Goal: Task Accomplishment & Management: Manage account settings

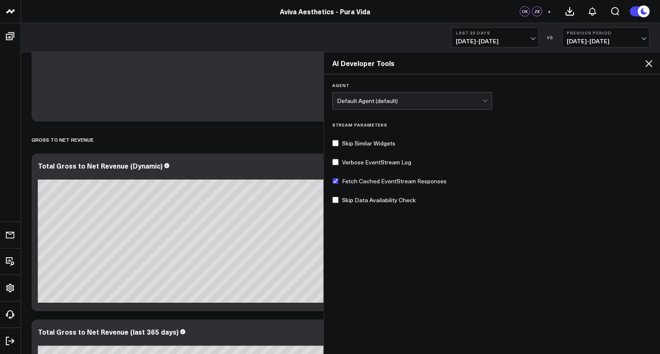
scroll to position [479, 0]
click at [650, 60] on icon at bounding box center [648, 63] width 10 height 10
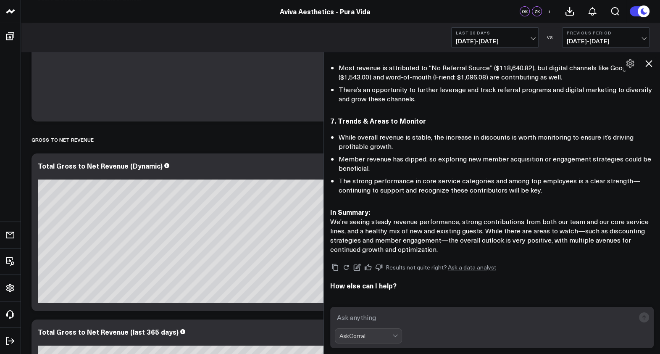
click at [650, 62] on icon at bounding box center [648, 63] width 7 height 7
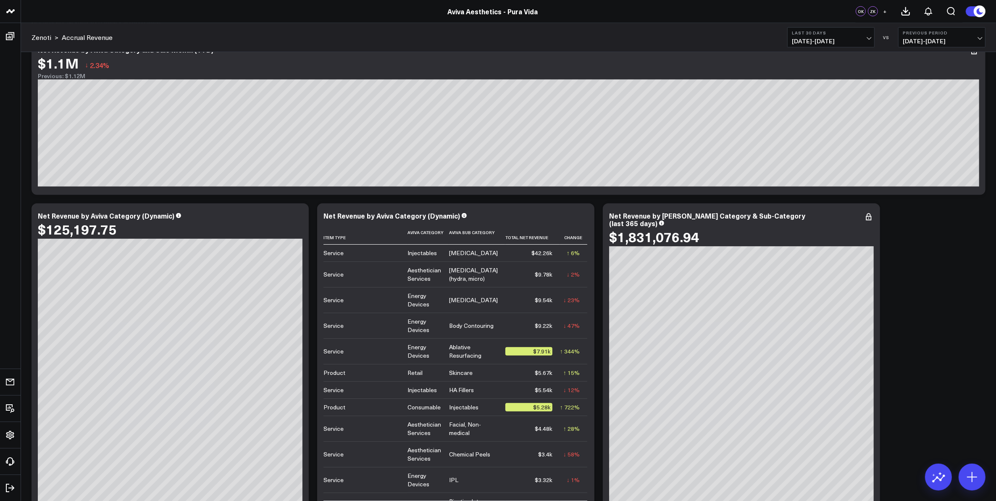
scroll to position [906, 0]
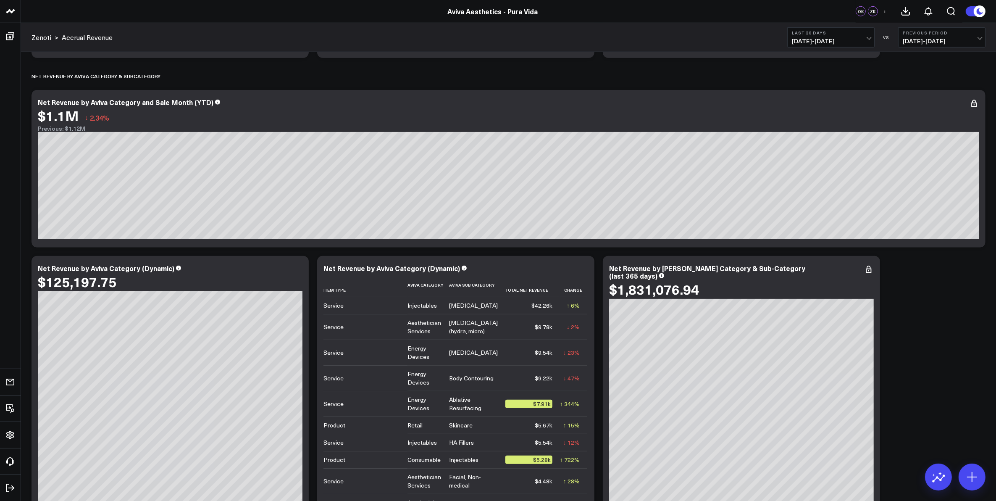
click at [659, 35] on b "Last 30 Days" at bounding box center [831, 32] width 78 height 5
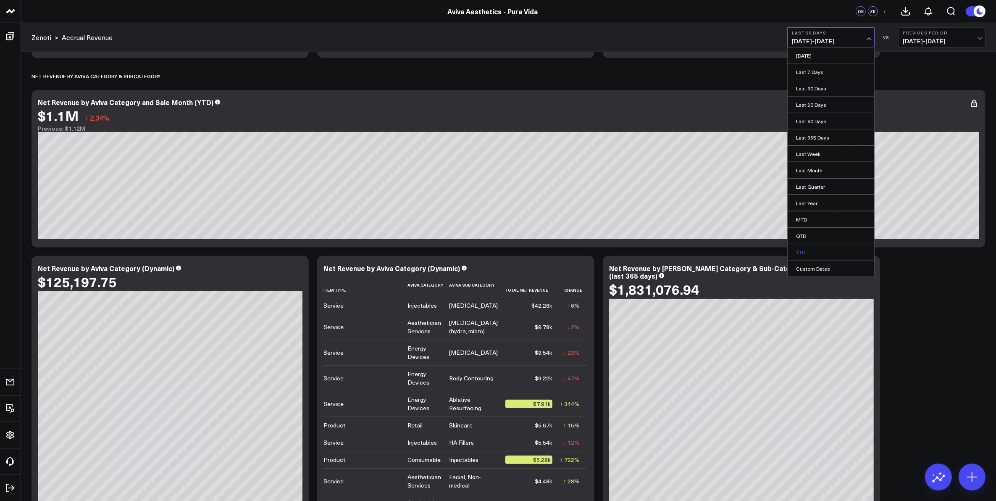
click at [659, 250] on link "YTD" at bounding box center [830, 252] width 86 height 16
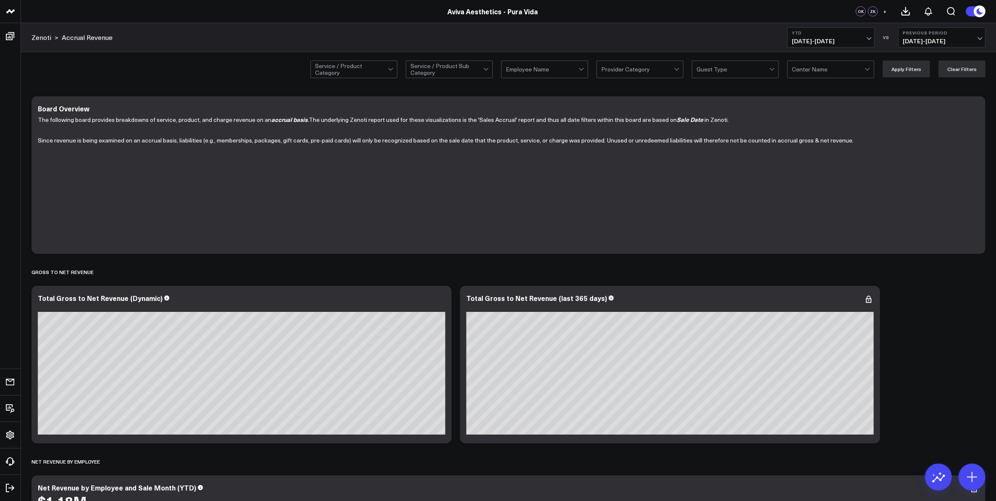
click at [659, 11] on span "+" at bounding box center [885, 11] width 4 height 6
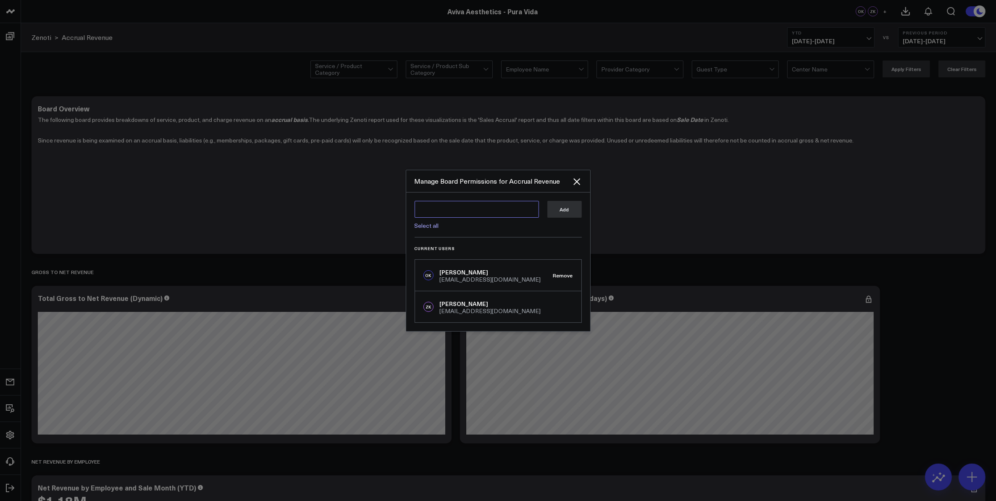
click at [467, 206] on textarea at bounding box center [476, 209] width 124 height 17
type textarea "[PERSON_NAME]"
click at [485, 206] on textarea "[PERSON_NAME]" at bounding box center [476, 209] width 124 height 17
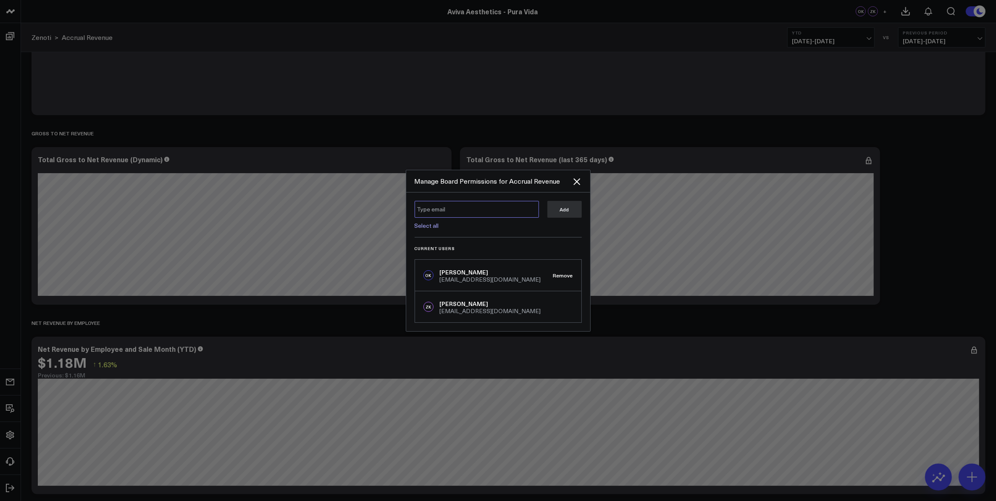
scroll to position [210, 0]
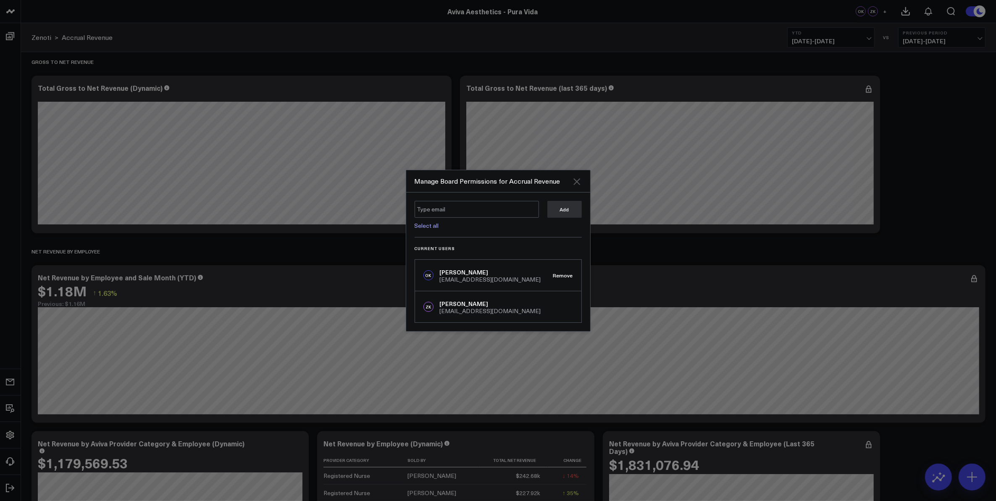
click at [574, 183] on icon "Close" at bounding box center [576, 181] width 7 height 7
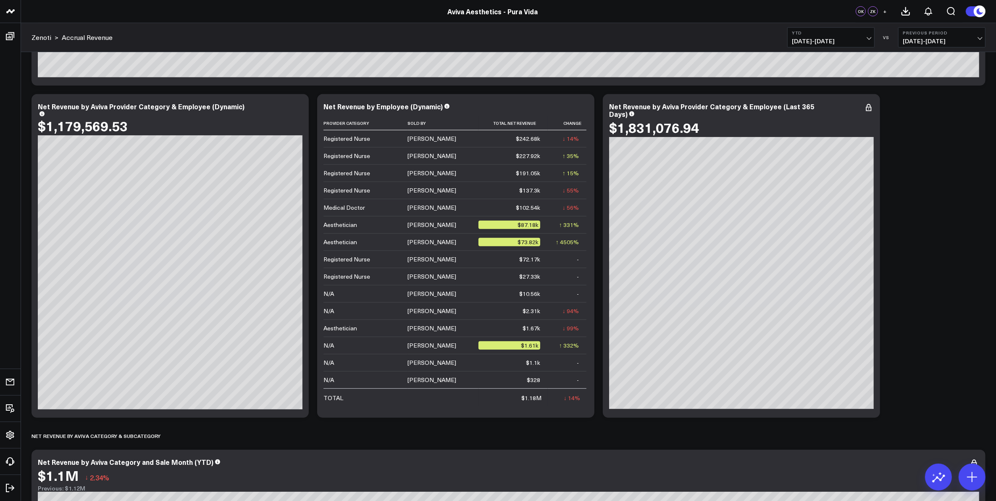
scroll to position [539, 0]
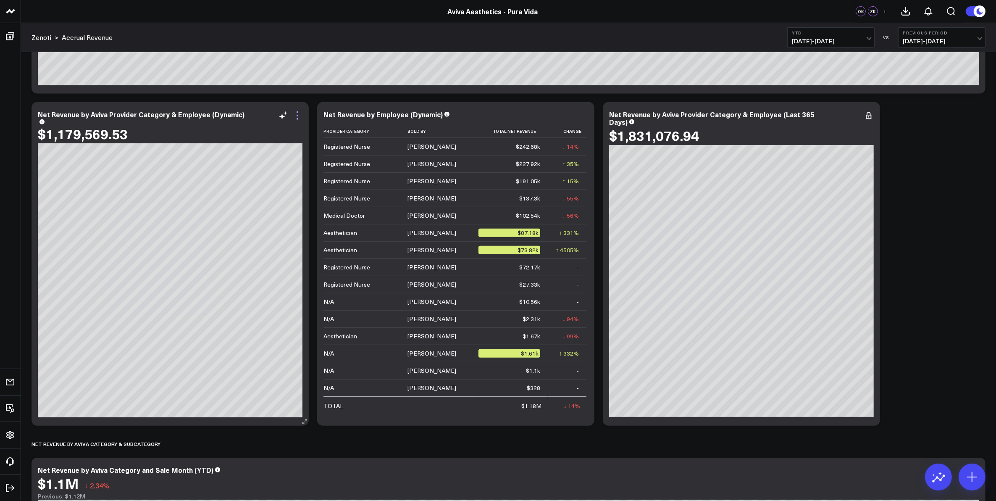
click at [296, 118] on icon at bounding box center [297, 115] width 10 height 10
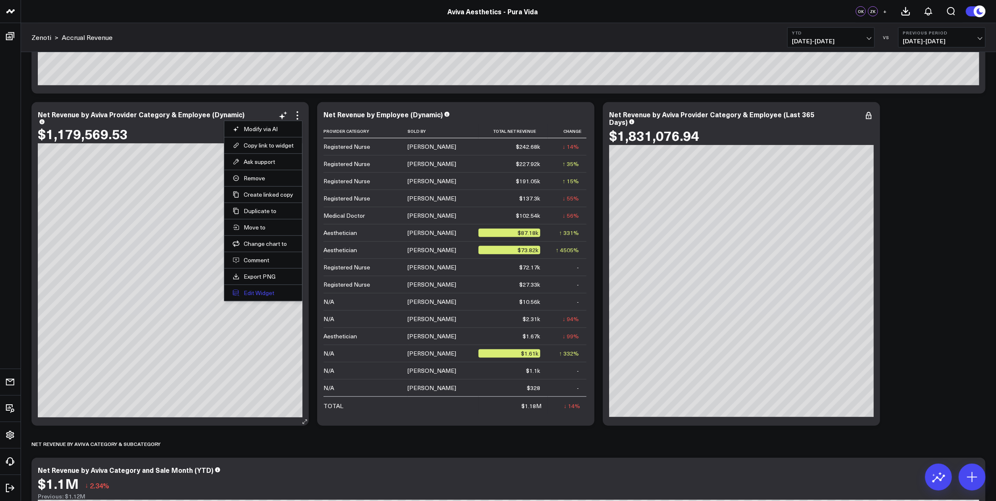
click at [267, 293] on button "Edit Widget" at bounding box center [263, 293] width 61 height 8
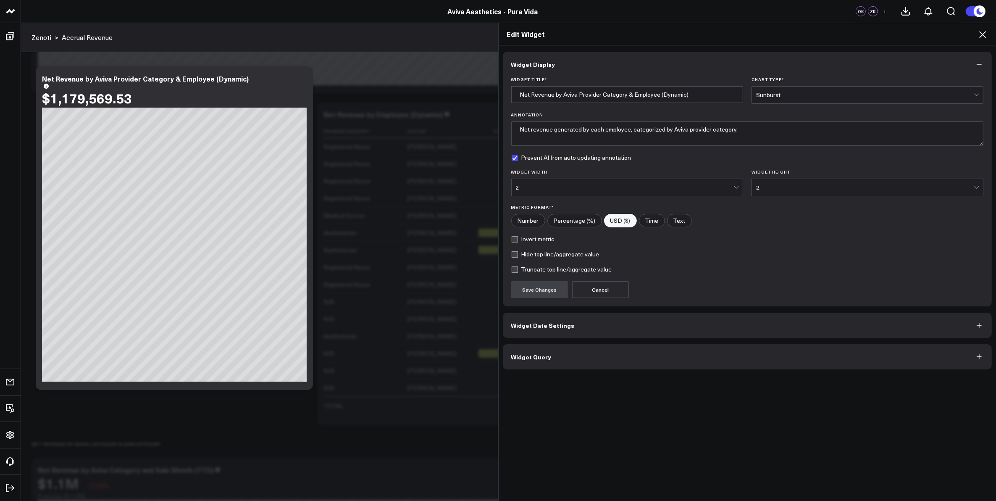
click at [511, 270] on label "Truncate top line/aggregate value" at bounding box center [561, 269] width 101 height 7
click at [511, 270] on input "Truncate top line/aggregate value" at bounding box center [514, 269] width 7 height 7
click at [511, 271] on label "Truncate top line/aggregate value" at bounding box center [561, 269] width 101 height 7
click at [511, 271] on input "Truncate top line/aggregate value" at bounding box center [514, 269] width 7 height 7
checkbox input "false"
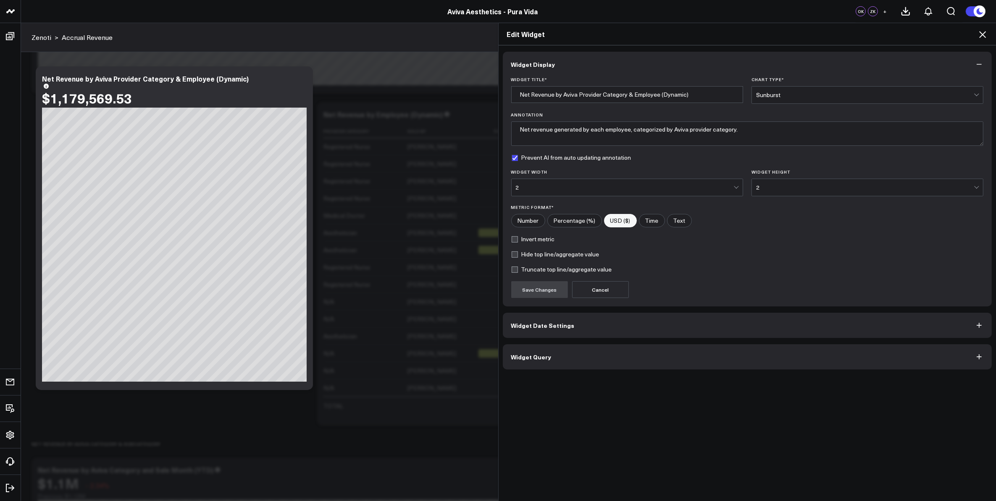
click at [659, 34] on icon at bounding box center [982, 34] width 10 height 10
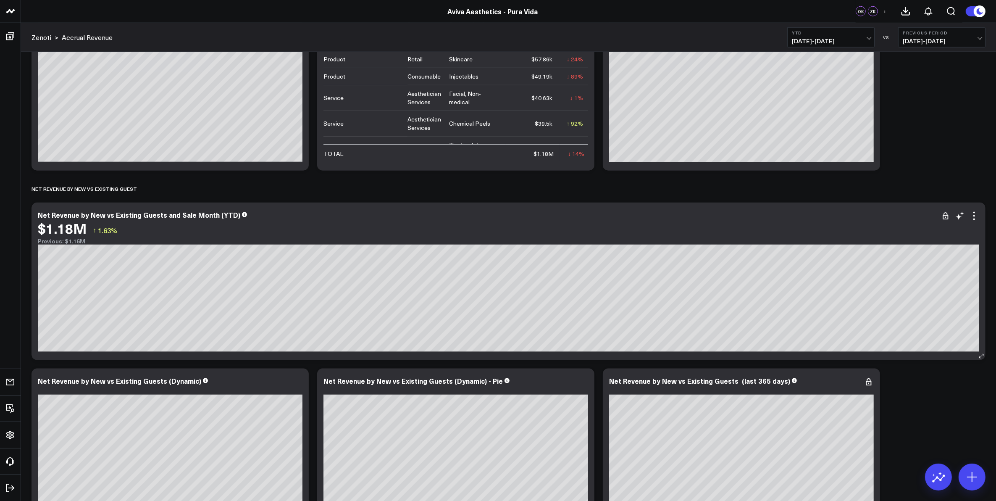
scroll to position [1417, 0]
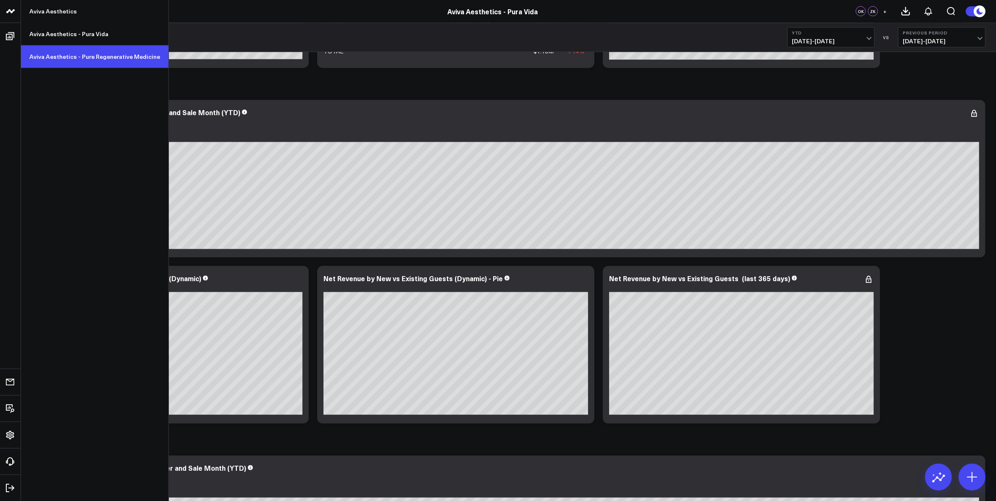
click at [67, 57] on link "Aviva Aesthetics - Pure Regenerative Medicine" at bounding box center [94, 56] width 147 height 23
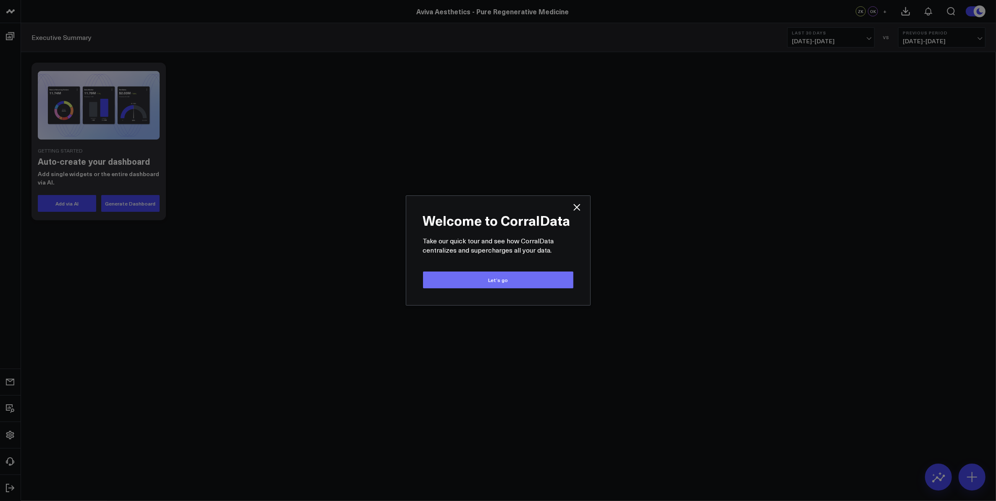
click at [505, 280] on button "Let’s go" at bounding box center [498, 279] width 150 height 17
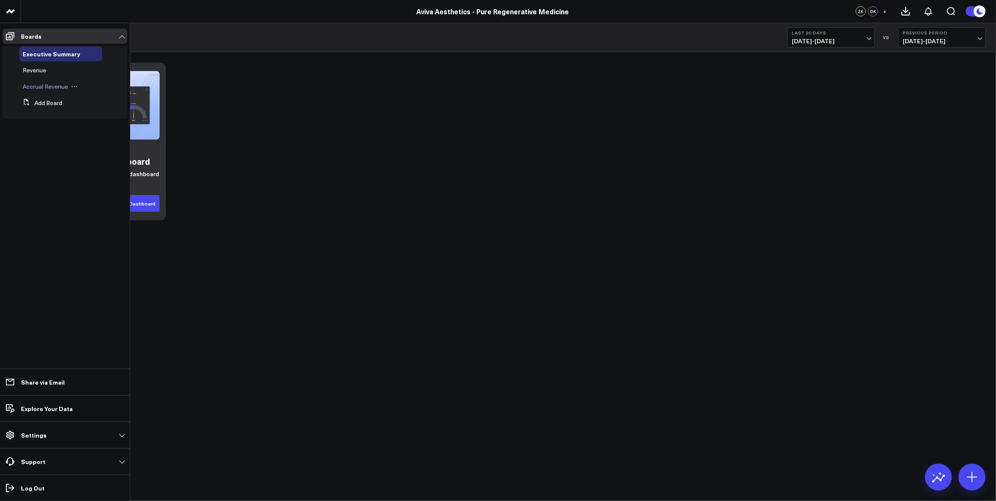
click at [45, 85] on span "Accrual Revenue" at bounding box center [45, 86] width 45 height 8
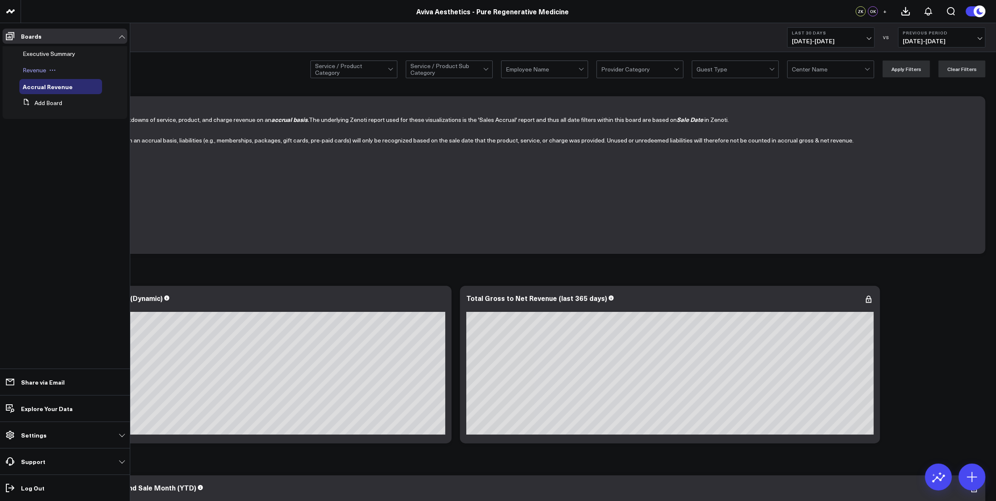
click at [39, 70] on span "Revenue" at bounding box center [35, 70] width 24 height 8
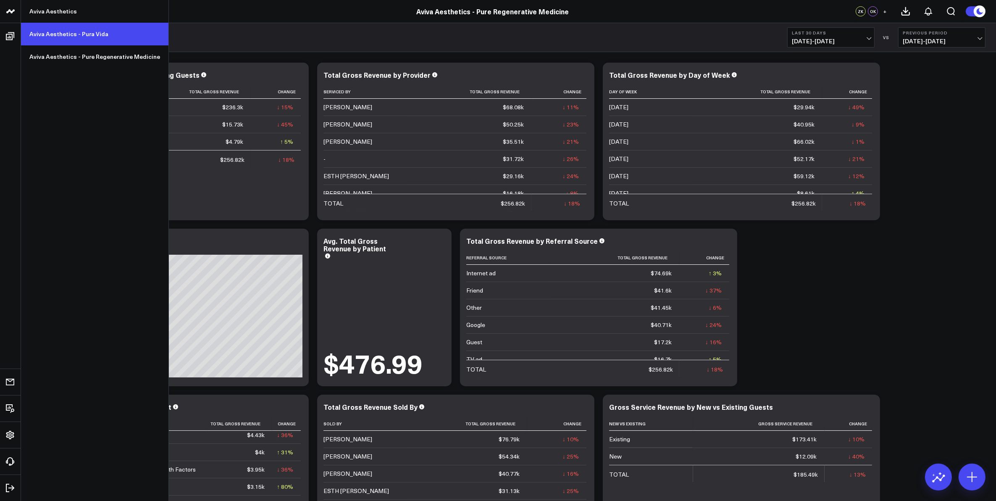
click at [55, 33] on link "Aviva Aesthetics - Pura Vida" at bounding box center [94, 34] width 147 height 23
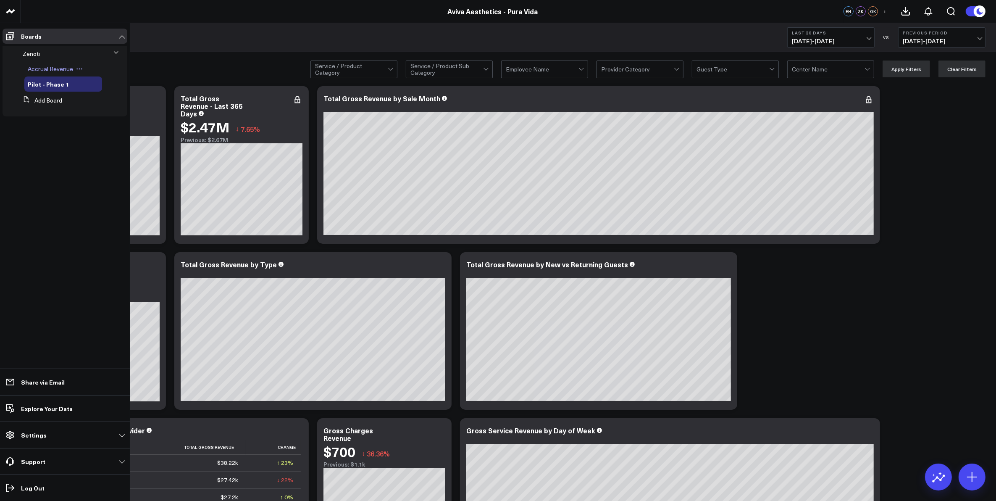
click at [61, 72] on div "Accrual Revenue" at bounding box center [63, 68] width 78 height 15
click at [55, 68] on span "Accrual Revenue" at bounding box center [50, 69] width 45 height 8
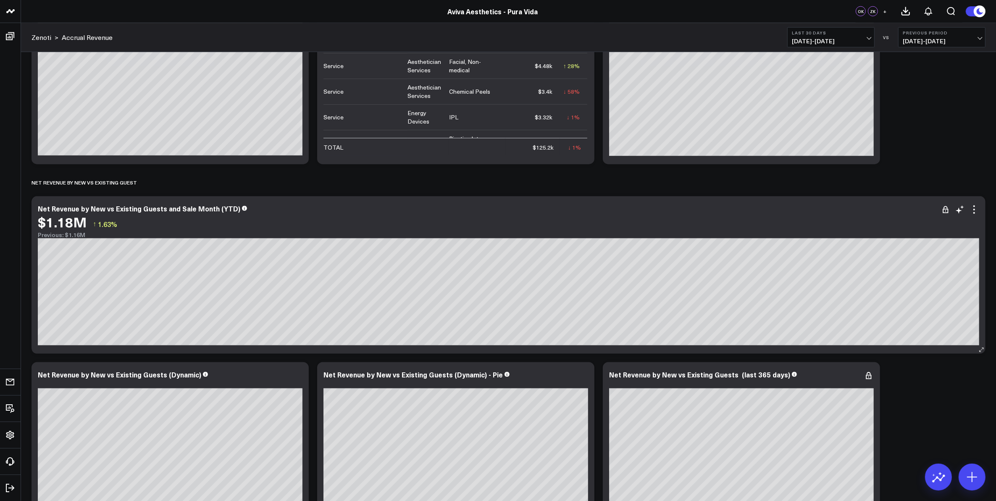
scroll to position [1373, 0]
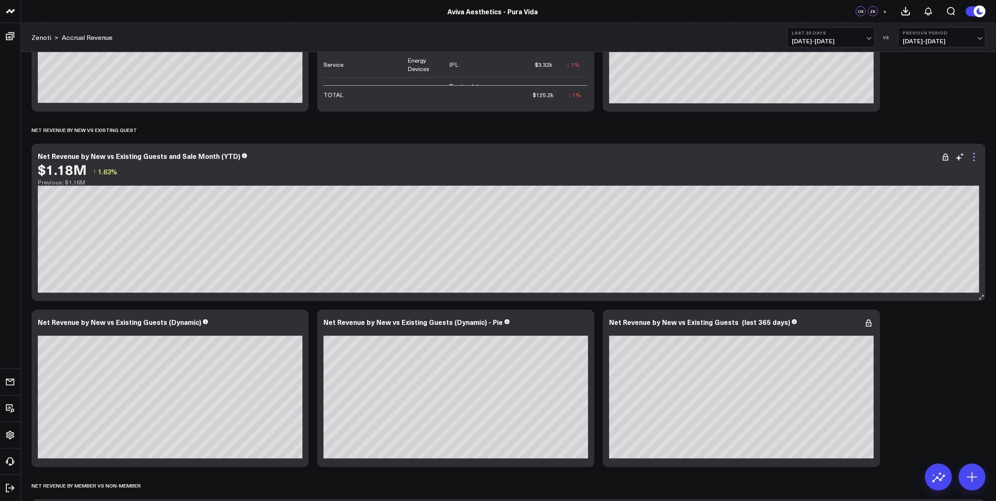
click at [972, 160] on icon at bounding box center [974, 157] width 10 height 10
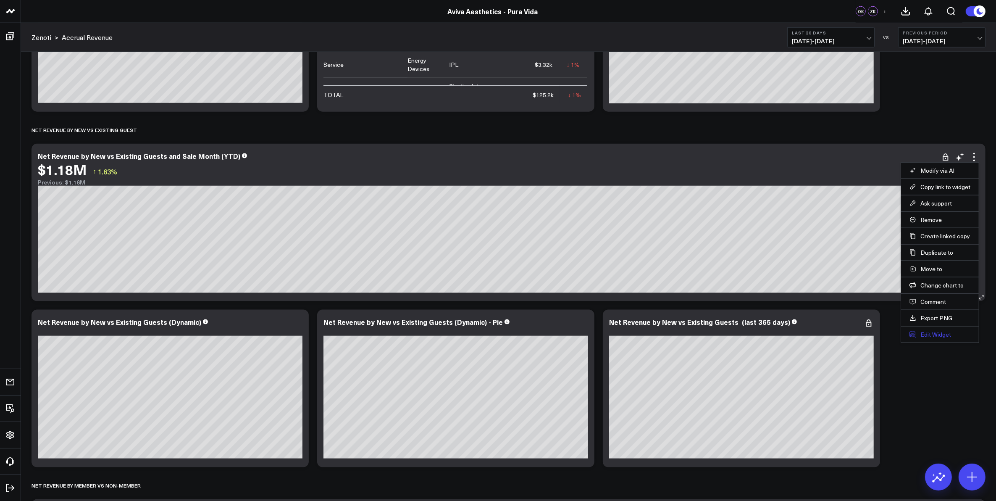
click at [932, 335] on button "Edit Widget" at bounding box center [939, 334] width 61 height 8
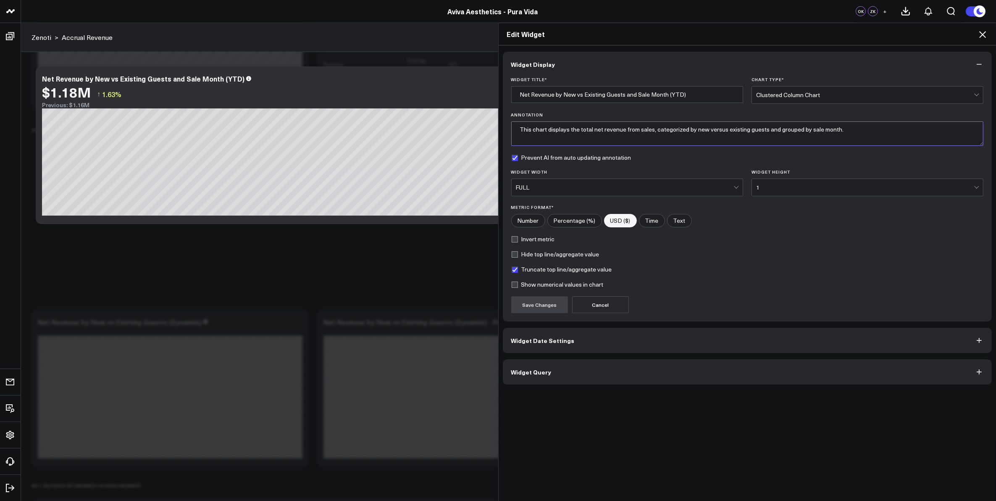
click at [862, 125] on textarea "This chart displays the total net revenue from sales, categorized by new versus…" at bounding box center [747, 133] width 472 height 24
click at [837, 130] on textarea "This chart displays the total net revenue from sales, categorized by new versus…" at bounding box center [747, 133] width 472 height 24
click at [825, 139] on textarea "This chart displays the total net revenue from sales, categorized by new versus…" at bounding box center [747, 133] width 472 height 24
type textarea "This chart displays the total net revenue from sales, categorized by new versus…"
click at [535, 304] on button "Save Changes" at bounding box center [539, 304] width 57 height 17
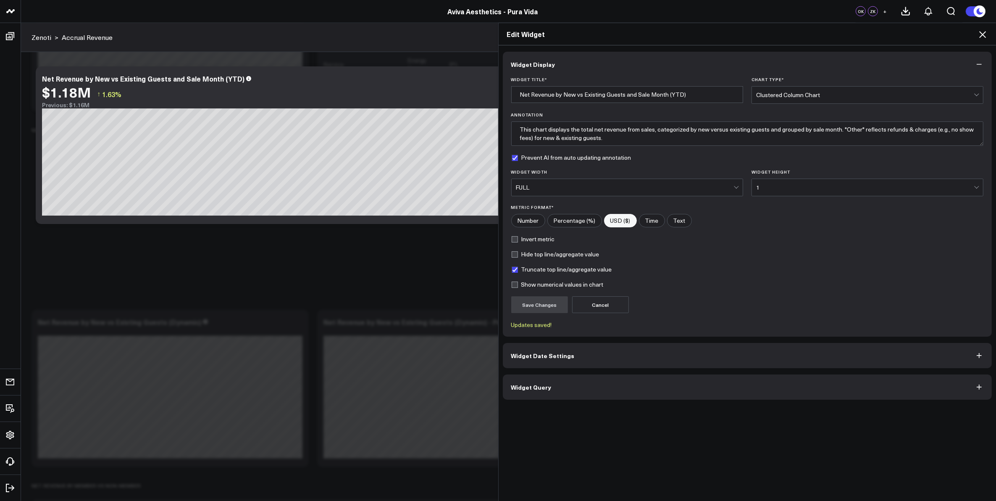
click at [983, 31] on icon at bounding box center [982, 34] width 10 height 10
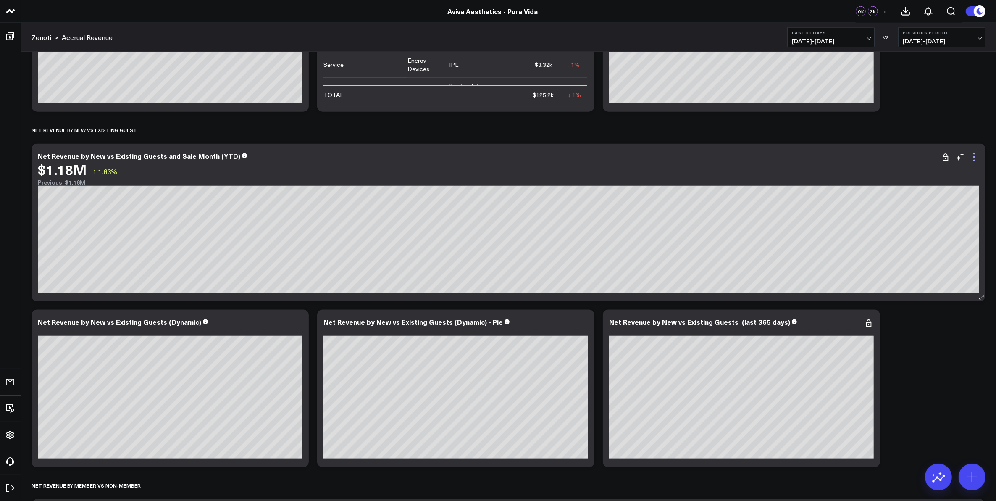
click at [973, 158] on icon at bounding box center [974, 157] width 2 height 2
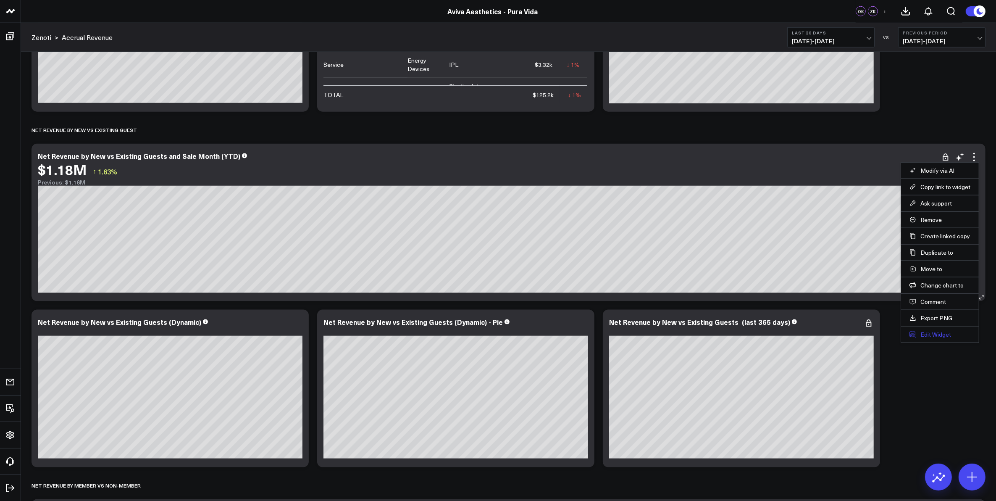
click at [938, 334] on button "Edit Widget" at bounding box center [939, 334] width 61 height 8
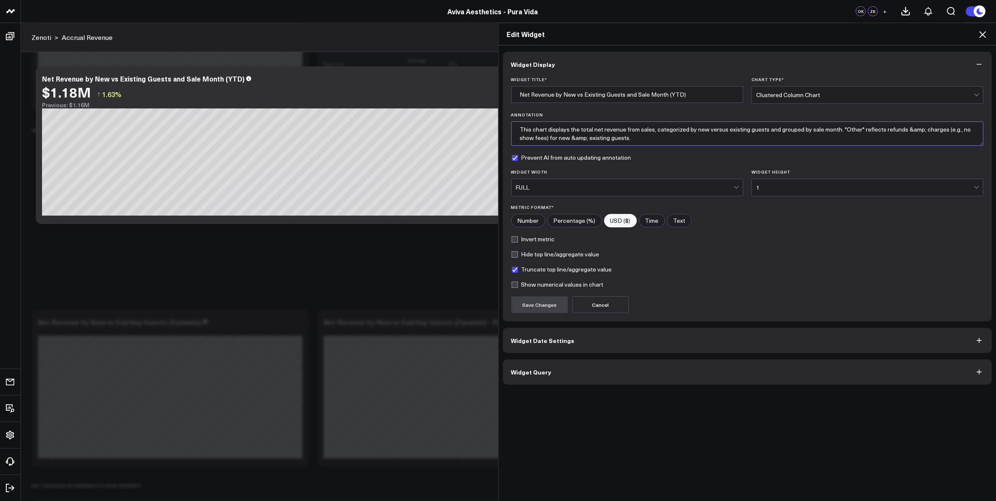
drag, startPoint x: 899, startPoint y: 131, endPoint x: 917, endPoint y: 131, distance: 17.2
click at [917, 131] on textarea "This chart displays the total net revenue from sales, categorized by new versus…" at bounding box center [747, 133] width 472 height 24
drag, startPoint x: 838, startPoint y: 129, endPoint x: 848, endPoint y: 145, distance: 19.1
click at [848, 145] on textarea "This chart displays the total net revenue from sales, categorized by new versus…" at bounding box center [747, 133] width 472 height 24
type textarea "This chart displays the total net revenue from sales, categorized by new versus…"
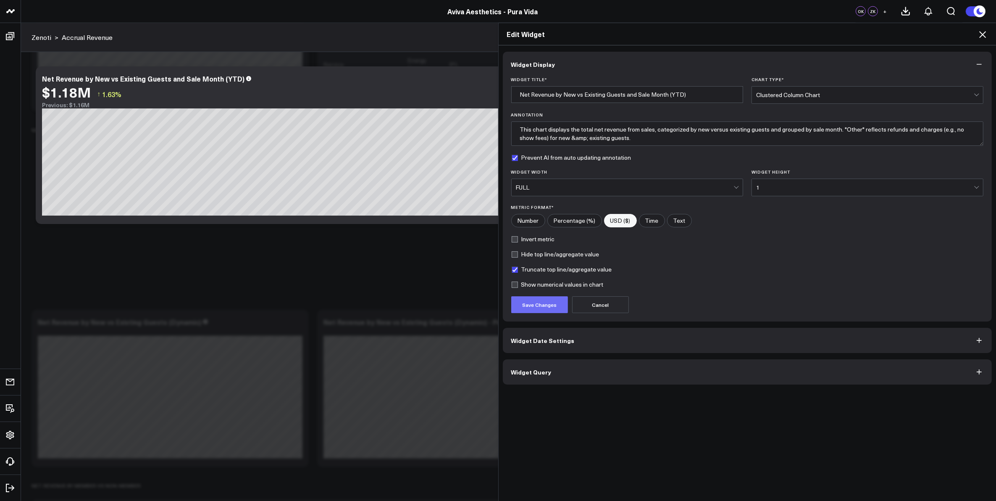
click at [543, 307] on button "Save Changes" at bounding box center [539, 304] width 57 height 17
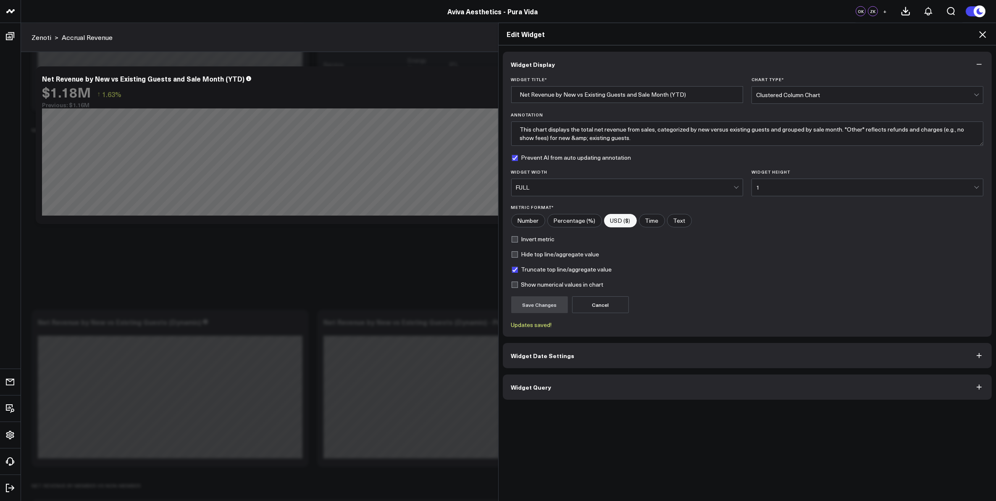
drag, startPoint x: 983, startPoint y: 32, endPoint x: 975, endPoint y: 40, distance: 11.3
click at [983, 32] on icon at bounding box center [982, 34] width 10 height 10
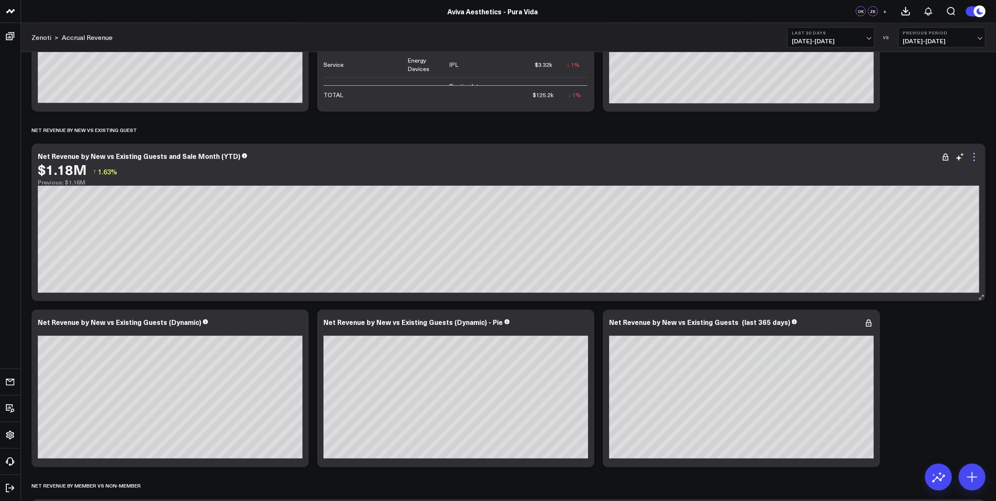
click at [973, 157] on icon at bounding box center [974, 157] width 2 height 2
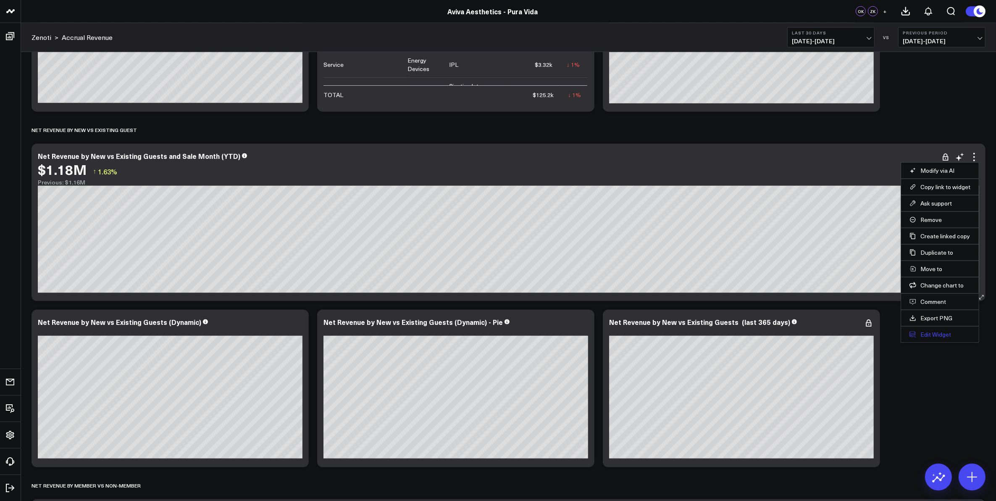
click at [949, 332] on button "Edit Widget" at bounding box center [939, 334] width 61 height 8
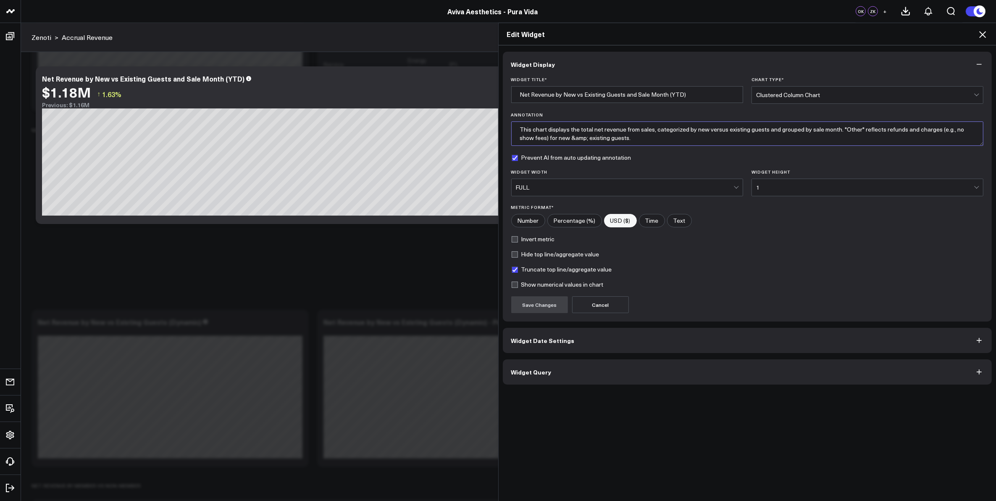
drag, startPoint x: 551, startPoint y: 138, endPoint x: 569, endPoint y: 139, distance: 18.5
click at [569, 139] on textarea "This chart displays the total net revenue from sales, categorized by new versus…" at bounding box center [747, 133] width 472 height 24
drag, startPoint x: 836, startPoint y: 130, endPoint x: 847, endPoint y: 139, distance: 14.0
click at [847, 139] on textarea "This chart displays the total net revenue from sales, categorized by new versus…" at bounding box center [747, 133] width 472 height 24
click at [640, 141] on textarea "This chart displays the total net revenue from sales, categorized by new versus…" at bounding box center [747, 133] width 472 height 24
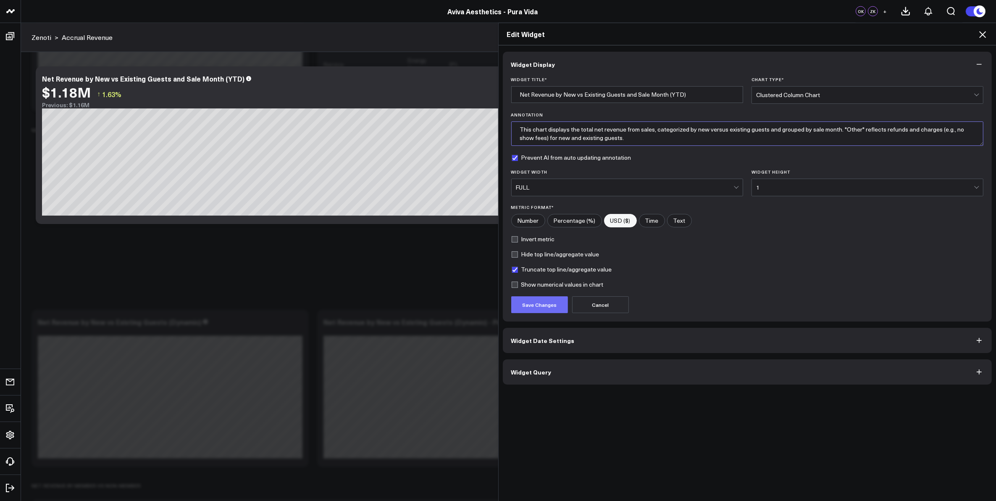
type textarea "This chart displays the total net revenue from sales, categorized by new versus…"
click at [546, 310] on button "Save Changes" at bounding box center [539, 304] width 57 height 17
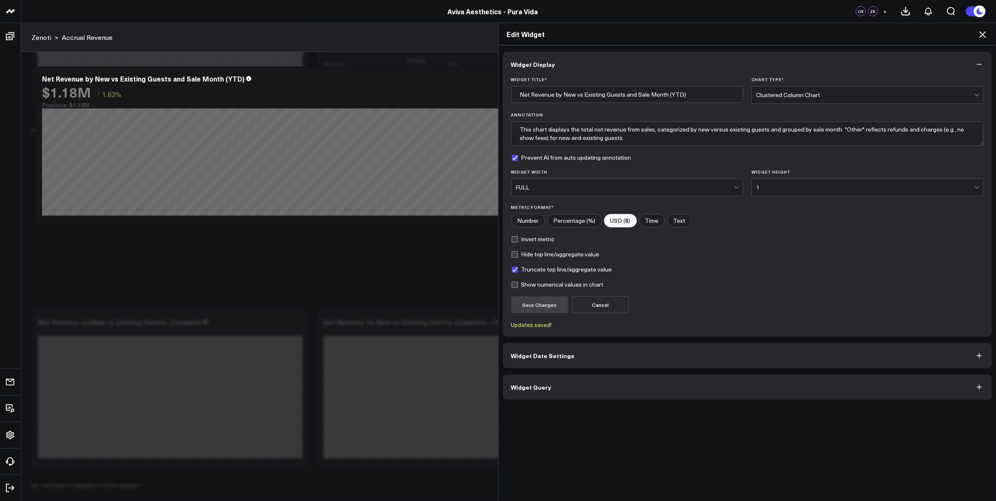
click at [985, 34] on icon at bounding box center [982, 34] width 10 height 10
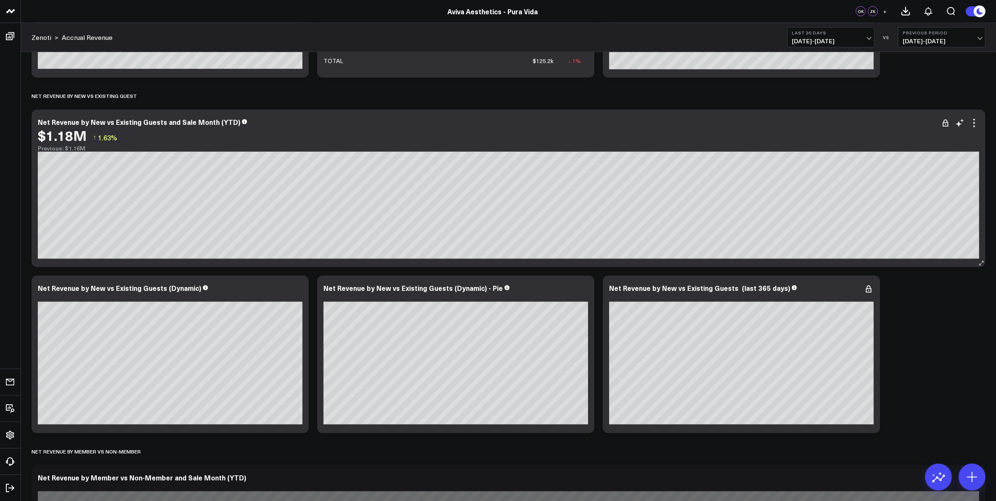
scroll to position [1426, 0]
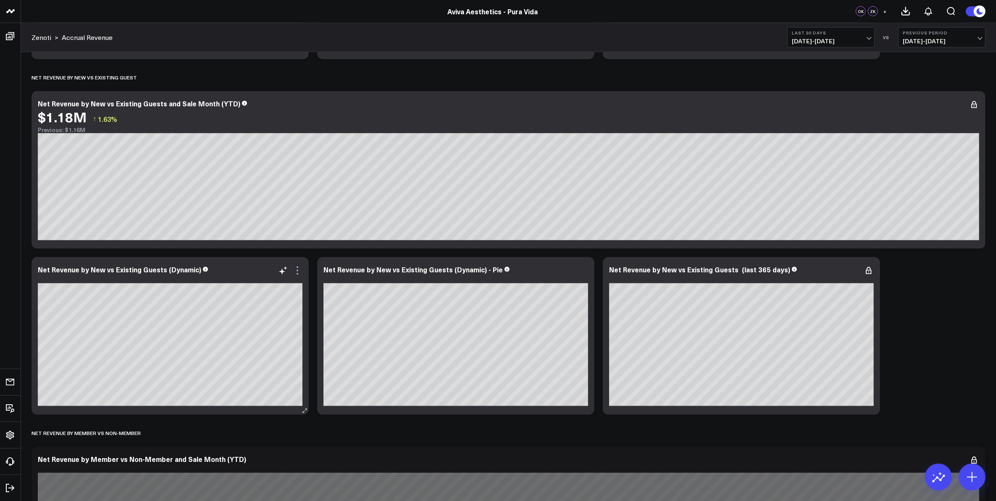
click at [297, 272] on icon at bounding box center [297, 270] width 10 height 10
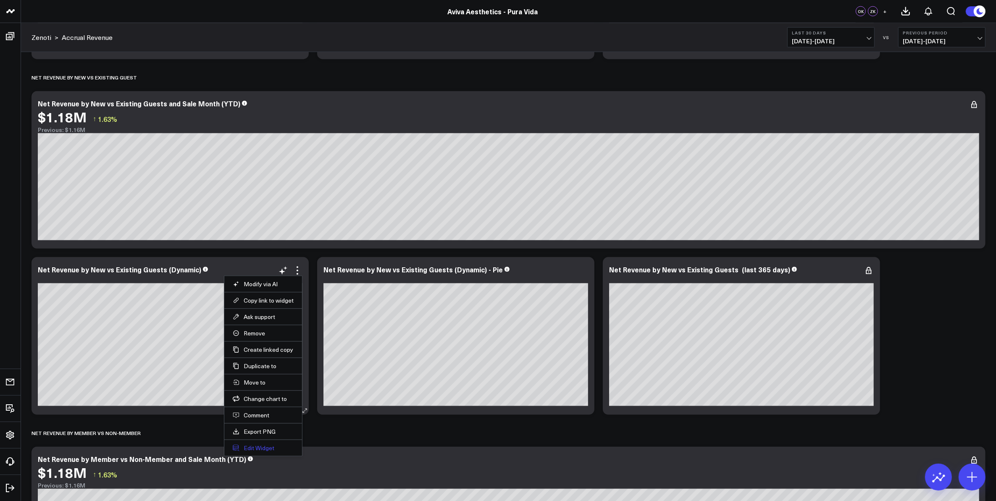
click at [271, 448] on button "Edit Widget" at bounding box center [263, 448] width 61 height 8
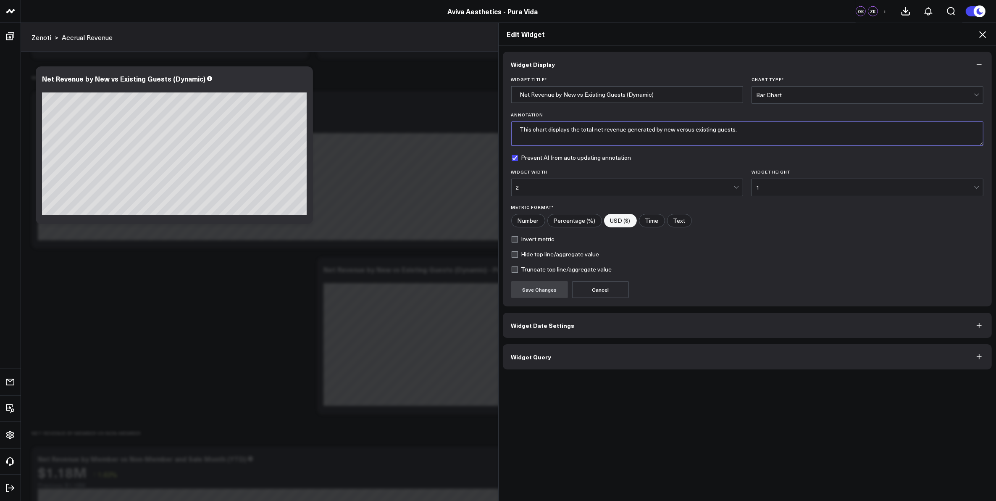
click at [746, 129] on textarea "This chart displays the total net revenue generated by new versus existing gues…" at bounding box center [747, 133] width 472 height 24
paste textarea ""Other" reflects refunds and charges (e.g., no show fees) for new and existing …"
type textarea "This chart displays the total net revenue generated by new versus existing gues…"
click at [540, 290] on button "Save Changes" at bounding box center [539, 289] width 57 height 17
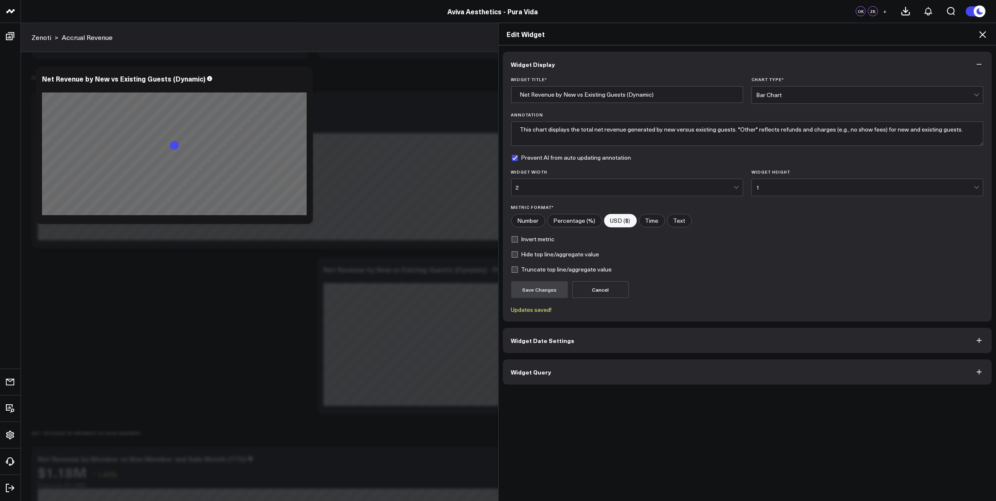
click at [983, 34] on icon at bounding box center [982, 34] width 7 height 7
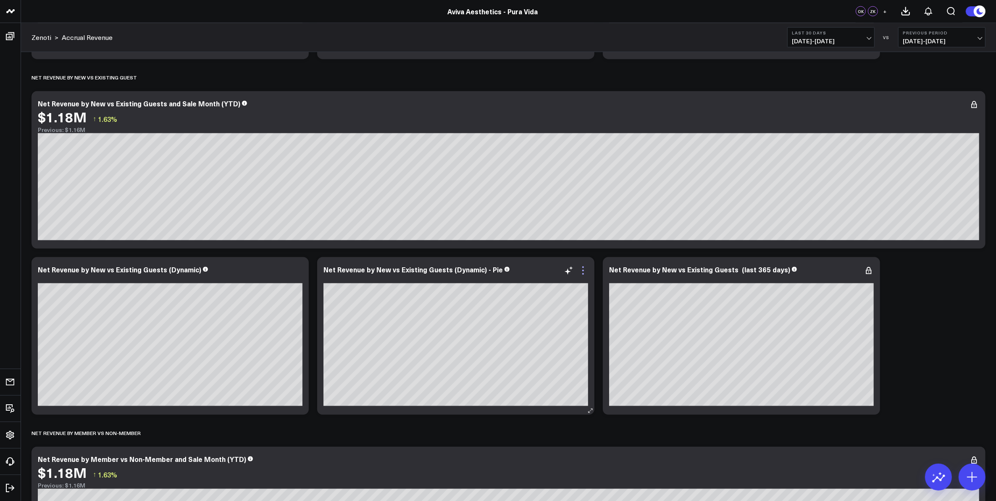
click at [583, 267] on icon at bounding box center [583, 267] width 2 height 2
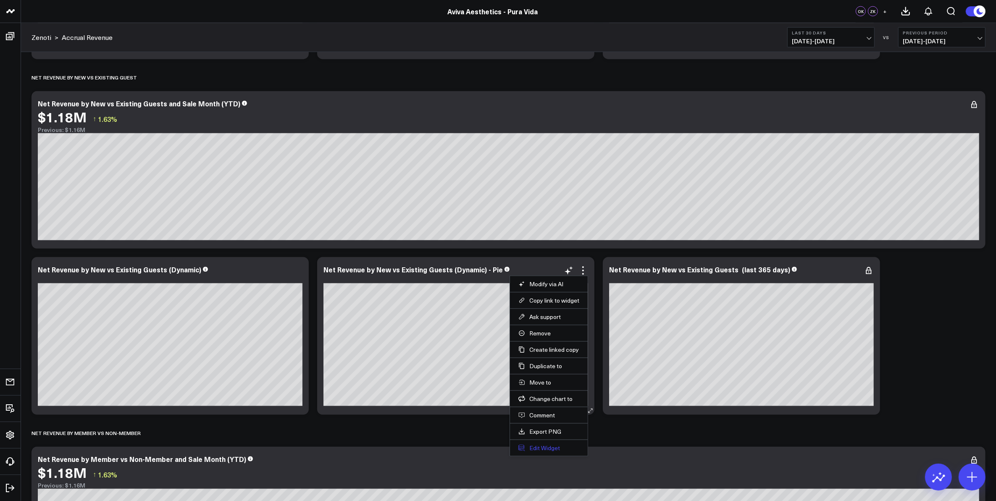
click at [550, 450] on button "Edit Widget" at bounding box center [548, 448] width 61 height 8
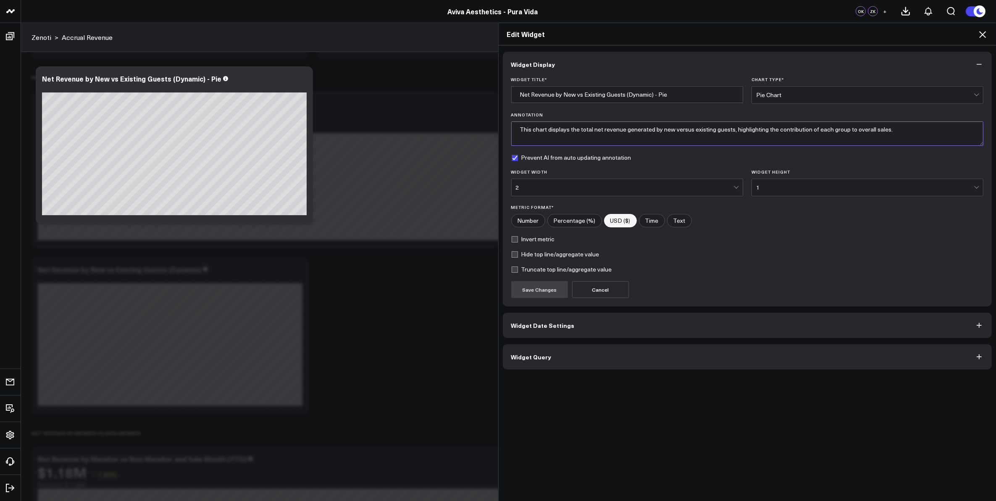
click at [907, 131] on textarea "This chart displays the total net revenue generated by new versus existing gues…" at bounding box center [747, 133] width 472 height 24
paste textarea ""Other" reflects refunds and charges (e.g., no show fees) for new and existing …"
type textarea "This chart displays the total net revenue generated by new versus existing gues…"
click at [527, 291] on button "Save Changes" at bounding box center [539, 289] width 57 height 17
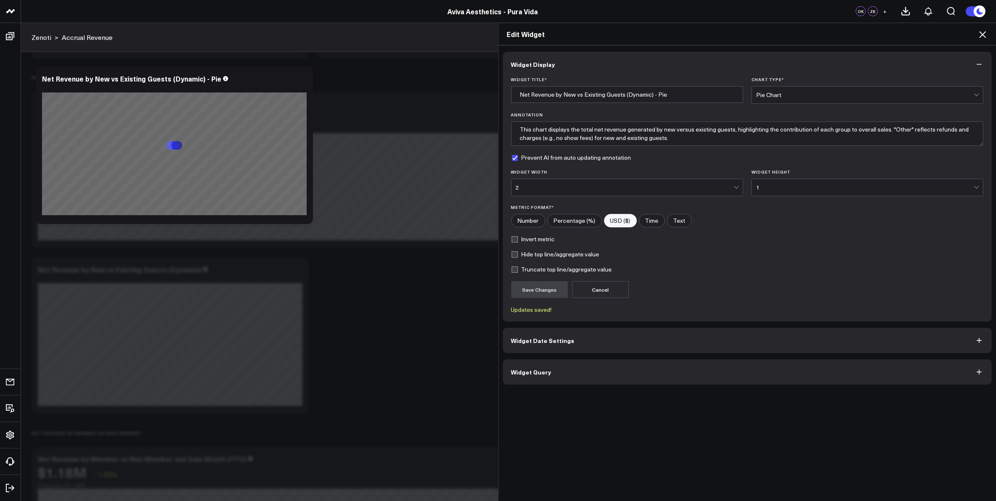
click at [981, 29] on icon at bounding box center [982, 34] width 10 height 10
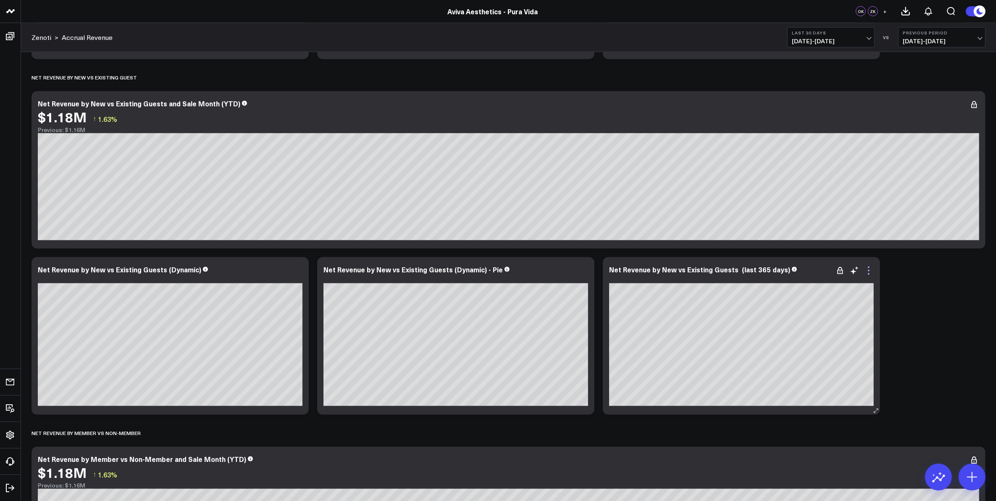
click at [867, 273] on icon at bounding box center [868, 270] width 10 height 10
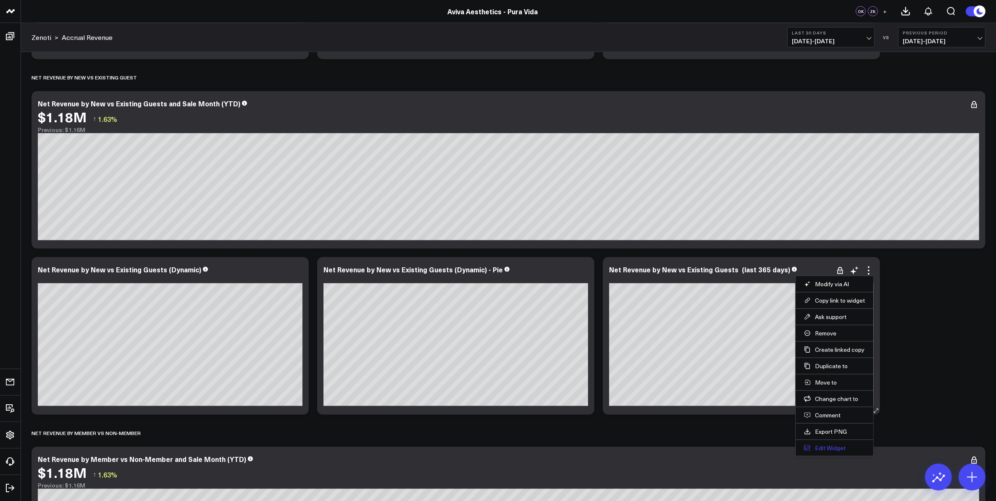
click at [836, 448] on button "Edit Widget" at bounding box center [834, 448] width 61 height 8
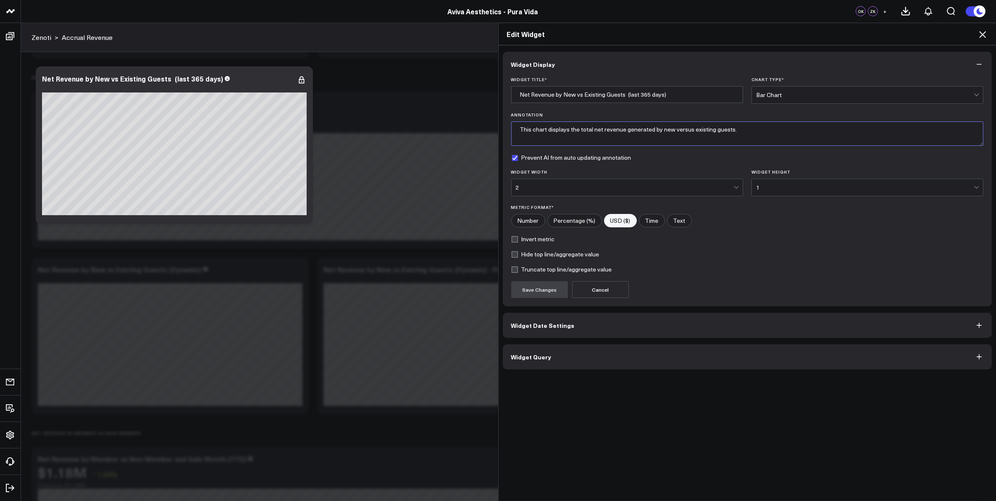
click at [742, 131] on textarea "This chart displays the total net revenue generated by new versus existing gues…" at bounding box center [747, 133] width 472 height 24
paste textarea ""Other" reflects refunds and charges (e.g., no show fees) for new and existing …"
type textarea "This chart displays the total net revenue generated by new versus existing gues…"
click at [529, 295] on button "Save Changes" at bounding box center [539, 289] width 57 height 17
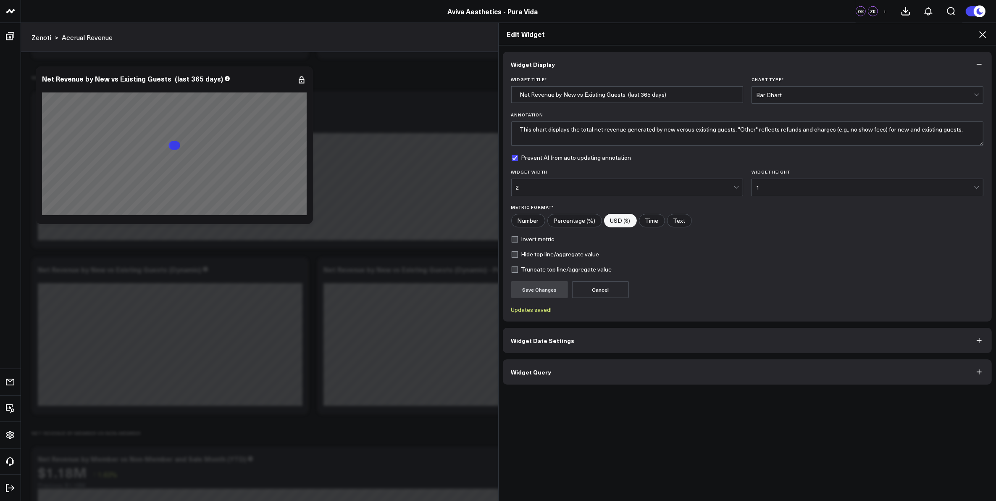
click at [972, 36] on h2 "Edit Widget" at bounding box center [747, 33] width 481 height 9
click at [979, 34] on icon at bounding box center [982, 34] width 10 height 10
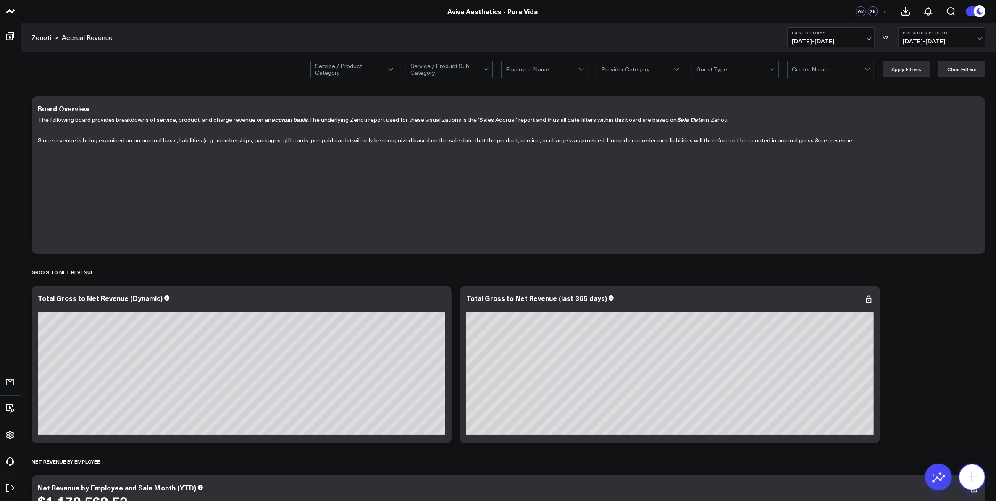
click at [969, 472] on icon at bounding box center [971, 476] width 13 height 13
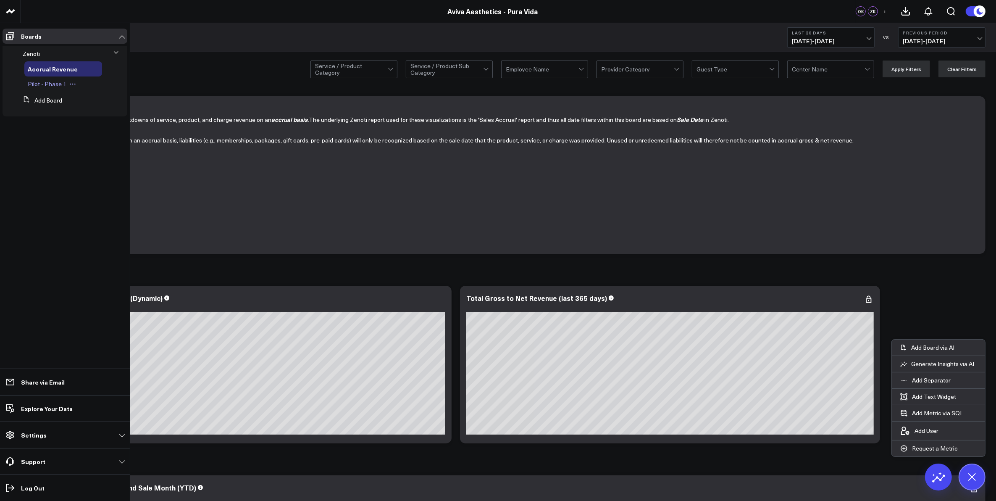
click at [45, 84] on span "Pilot - Phase 1" at bounding box center [47, 84] width 39 height 8
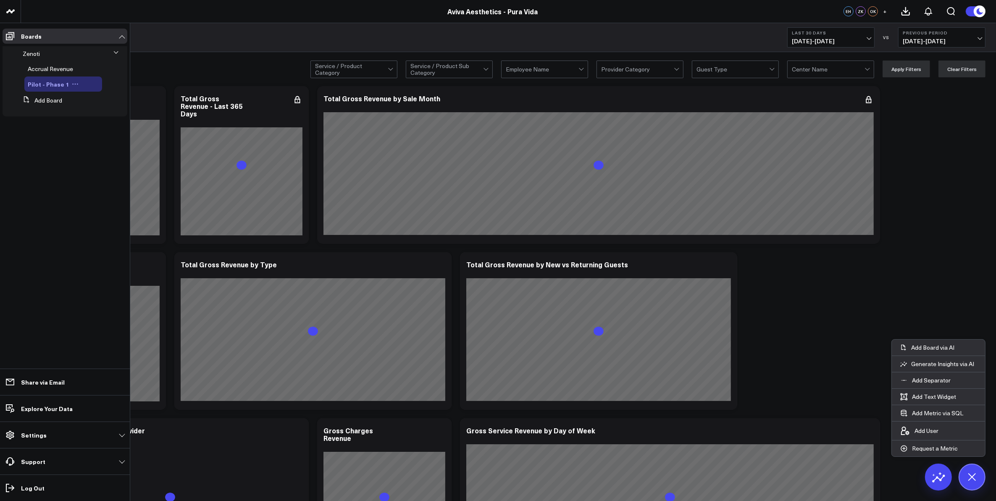
click at [73, 83] on icon at bounding box center [75, 84] width 7 height 7
click at [101, 97] on button "Edit Name" at bounding box center [112, 95] width 68 height 16
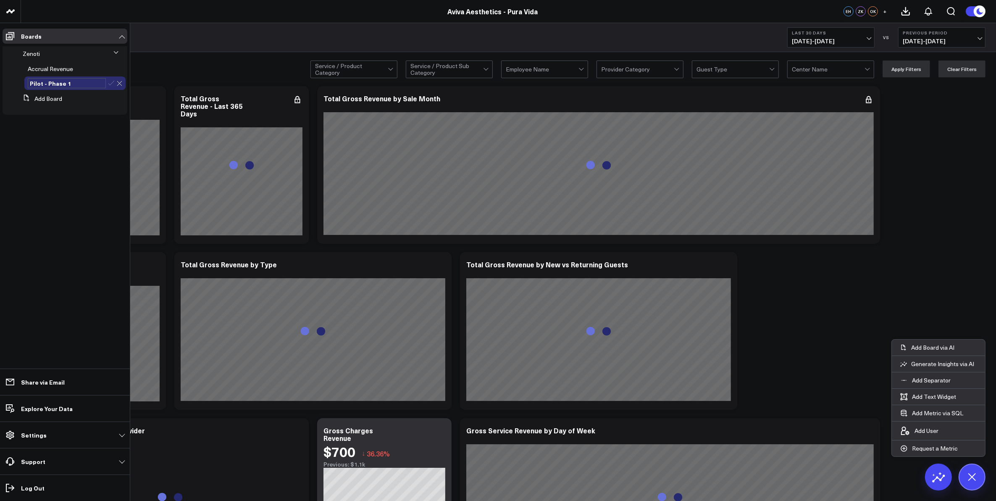
click at [30, 83] on div "Pilot - Phase 1" at bounding box center [67, 83] width 78 height 10
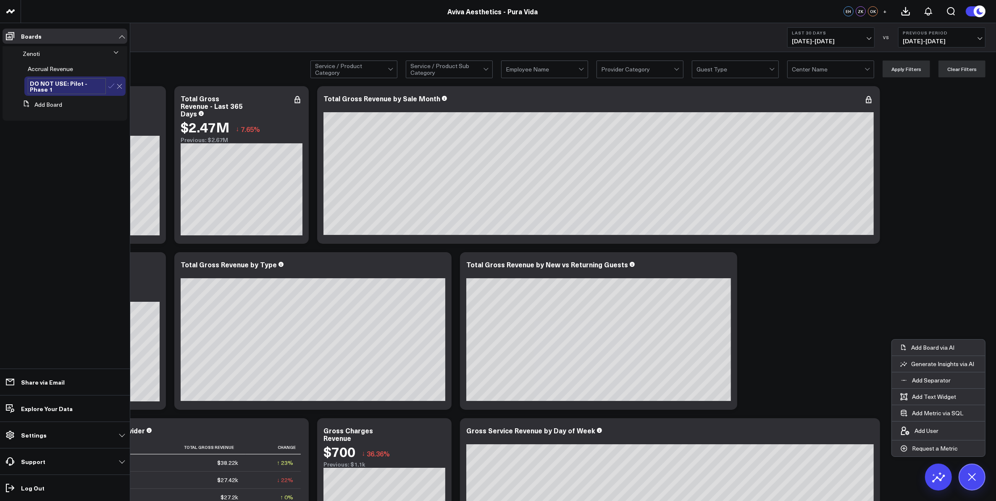
click at [110, 89] on icon at bounding box center [111, 86] width 8 height 8
click at [58, 68] on span "Accrual Revenue" at bounding box center [50, 69] width 45 height 8
